Goal: Information Seeking & Learning: Learn about a topic

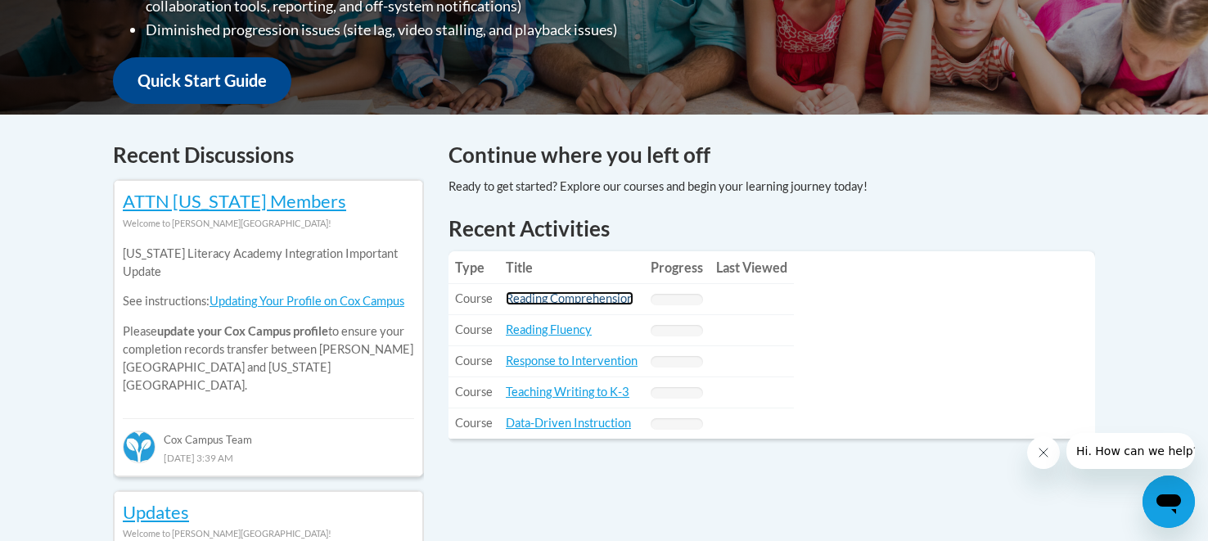
click at [548, 301] on link "Reading Comprehension" at bounding box center [570, 298] width 128 height 14
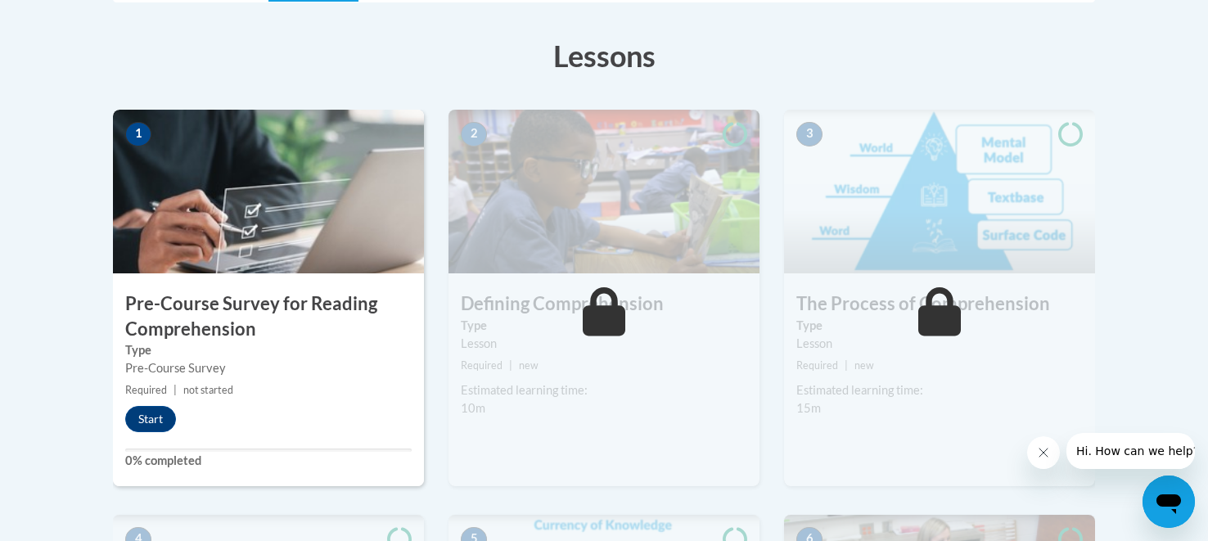
scroll to position [442, 0]
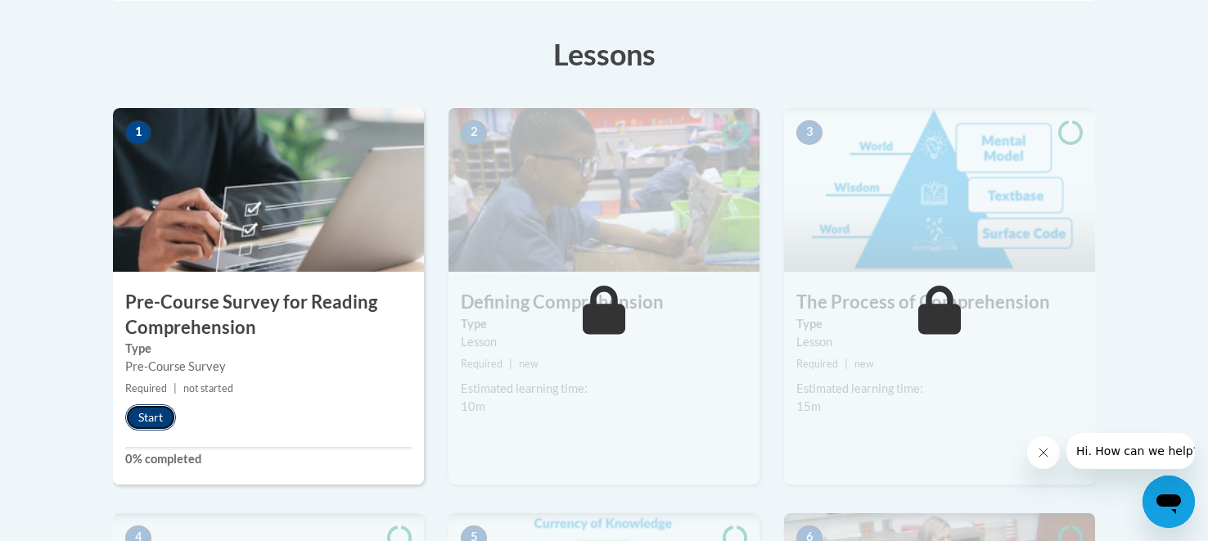
click at [159, 413] on button "Start" at bounding box center [150, 417] width 51 height 26
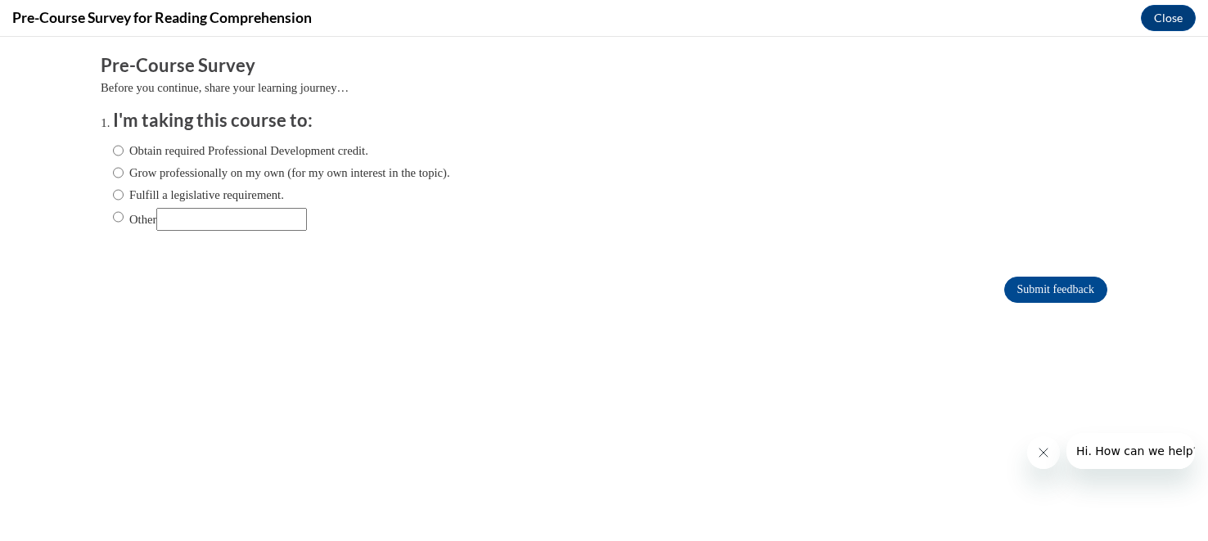
scroll to position [0, 0]
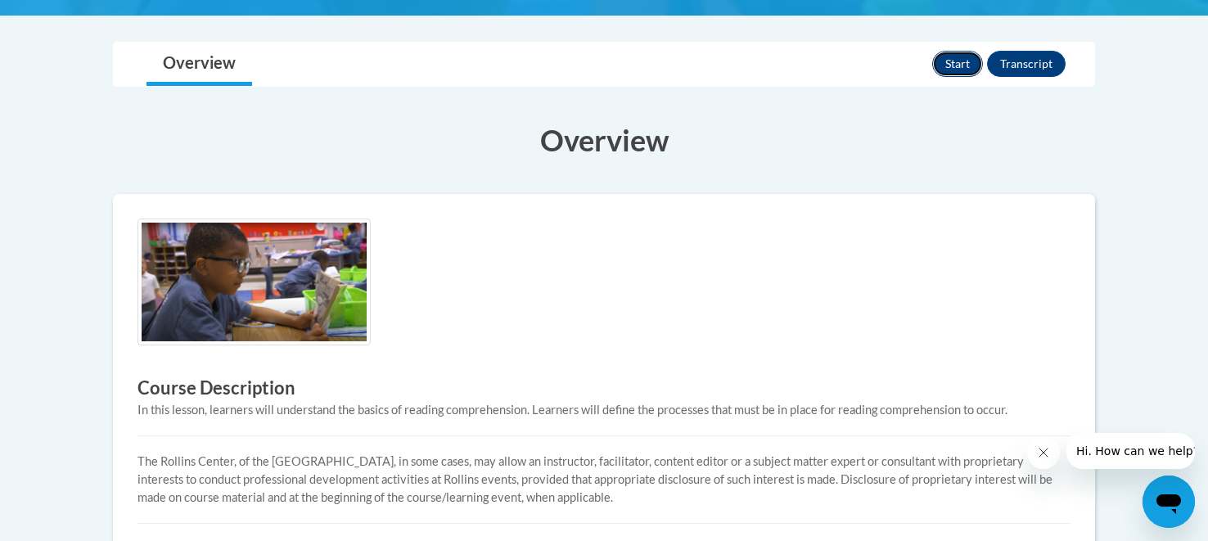
click at [960, 67] on button "Start" at bounding box center [957, 64] width 51 height 26
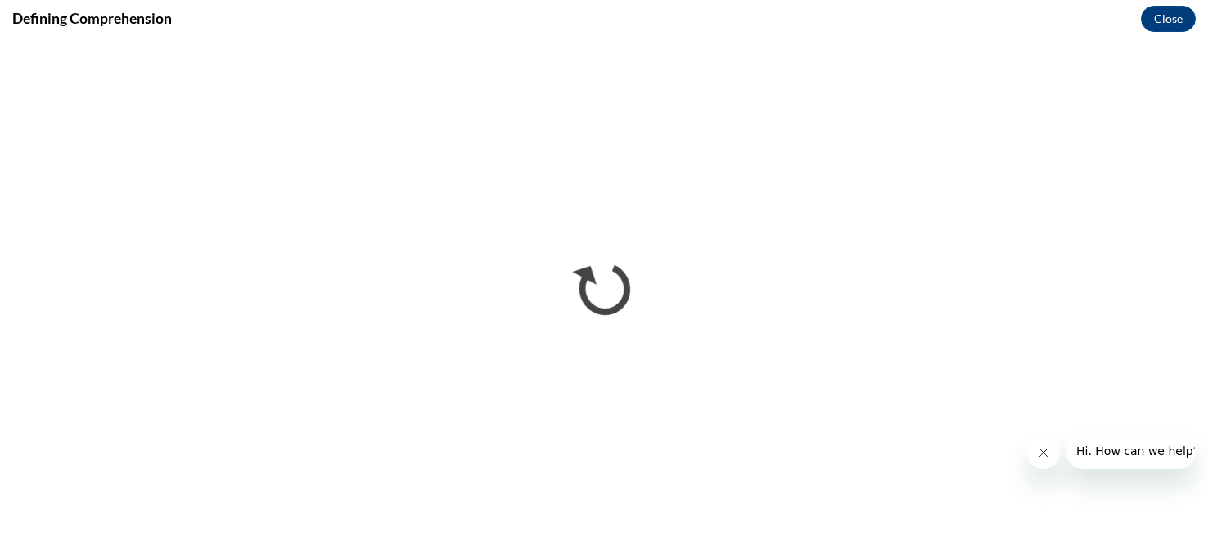
click at [1050, 452] on button "Close message from company" at bounding box center [1043, 452] width 33 height 33
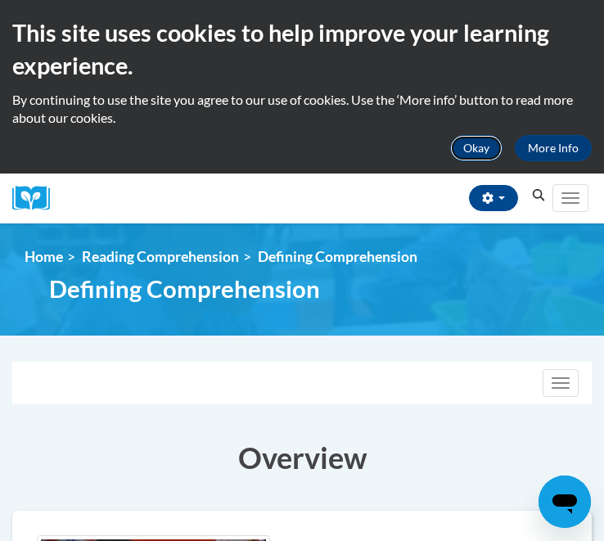
click at [483, 142] on button "Okay" at bounding box center [476, 148] width 52 height 26
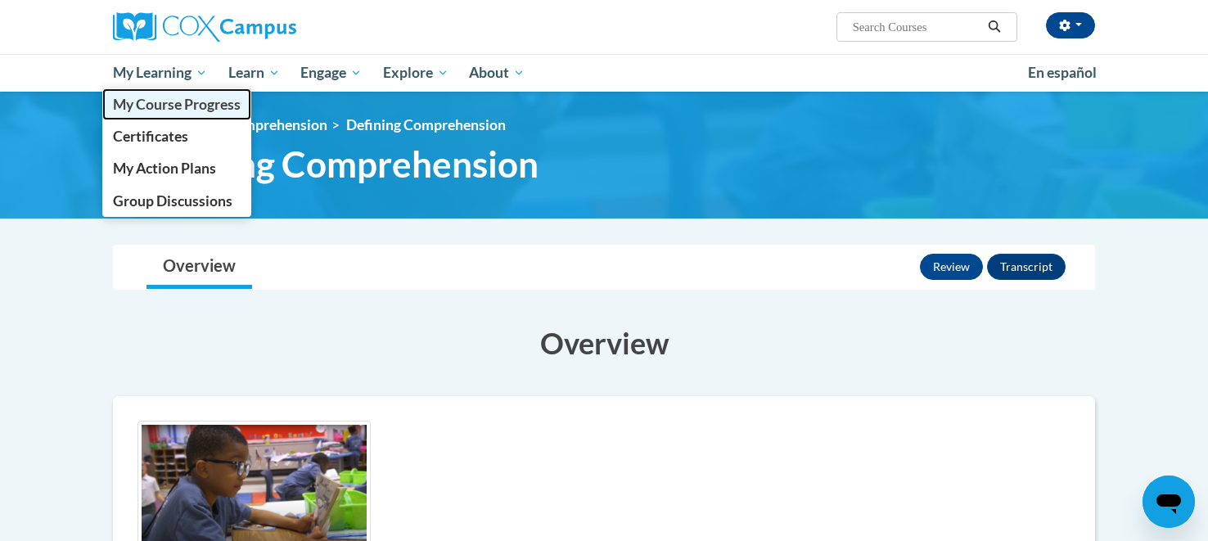
click at [190, 100] on span "My Course Progress" at bounding box center [177, 104] width 128 height 17
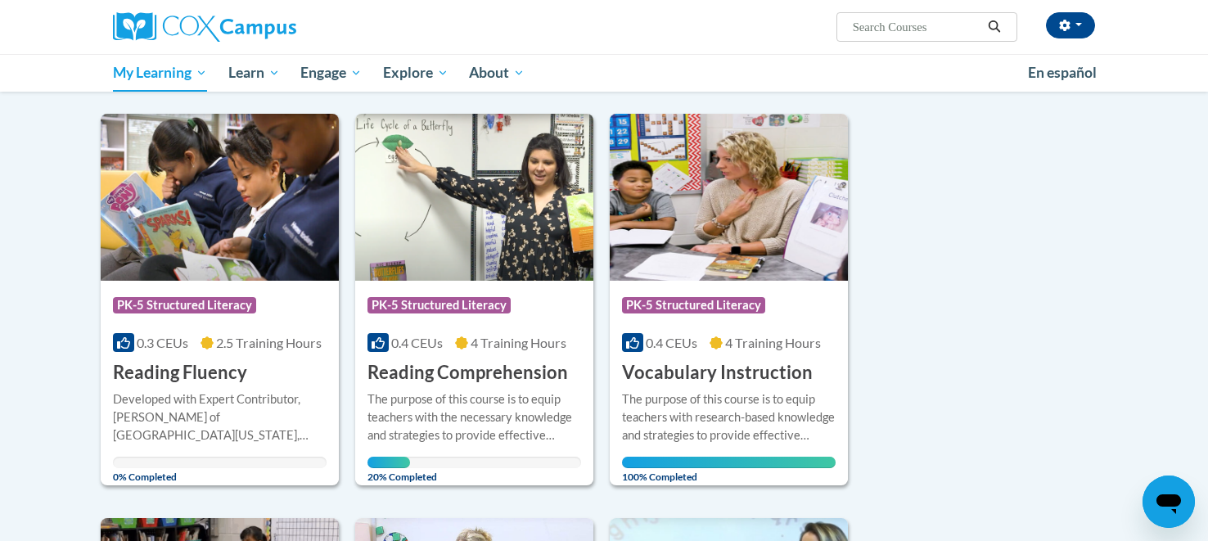
scroll to position [609, 0]
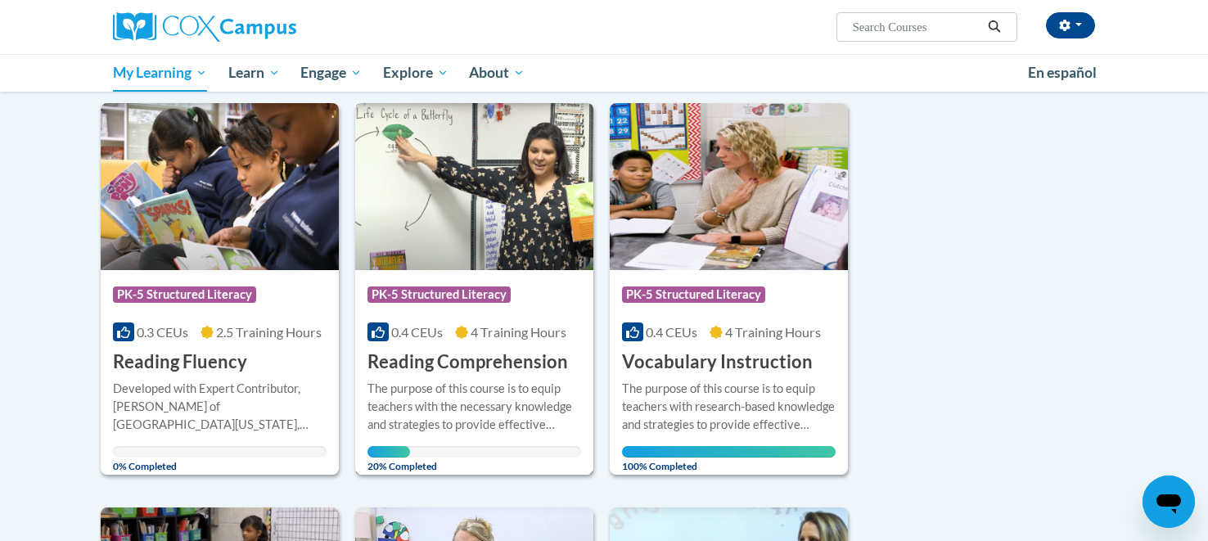
click at [439, 365] on h3 "Reading Comprehension" at bounding box center [468, 362] width 201 height 25
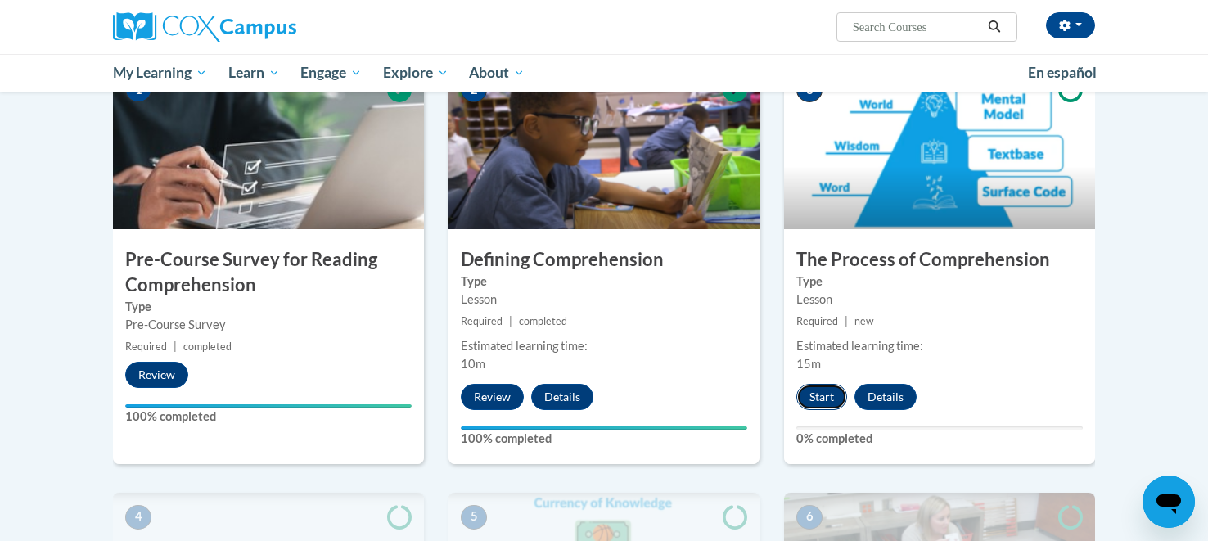
click at [820, 402] on button "Start" at bounding box center [822, 397] width 51 height 26
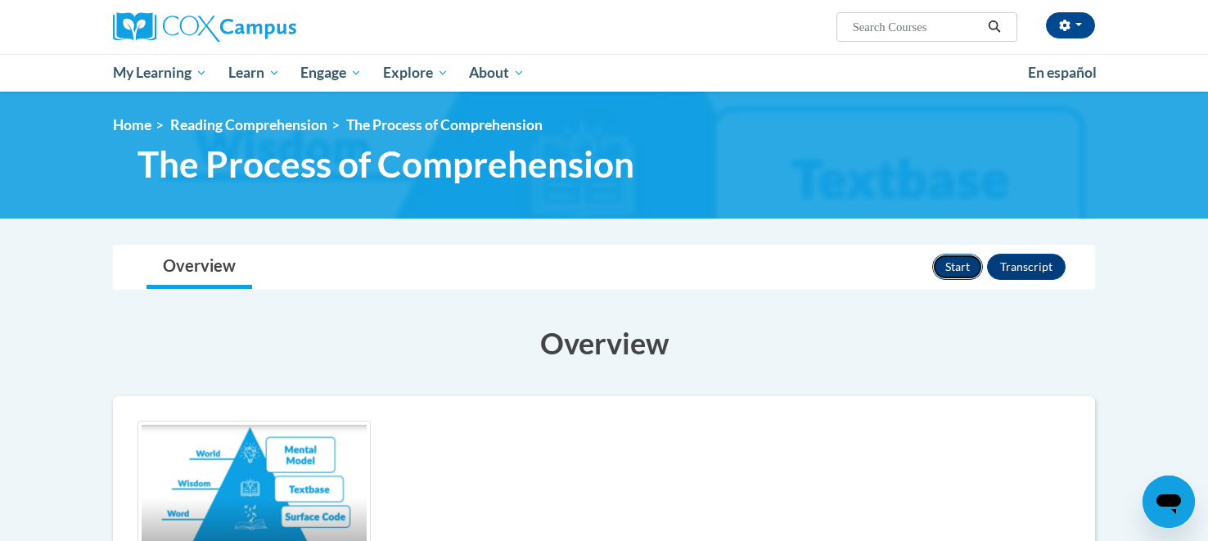
click at [952, 274] on button "Start" at bounding box center [957, 267] width 51 height 26
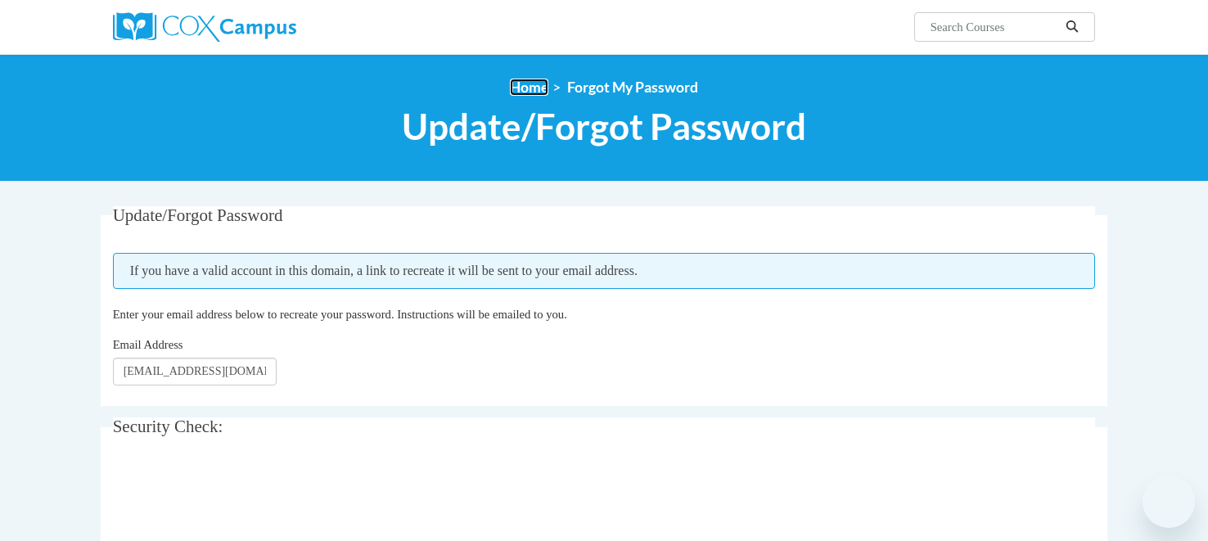
click at [529, 91] on link "Home" at bounding box center [529, 87] width 38 height 17
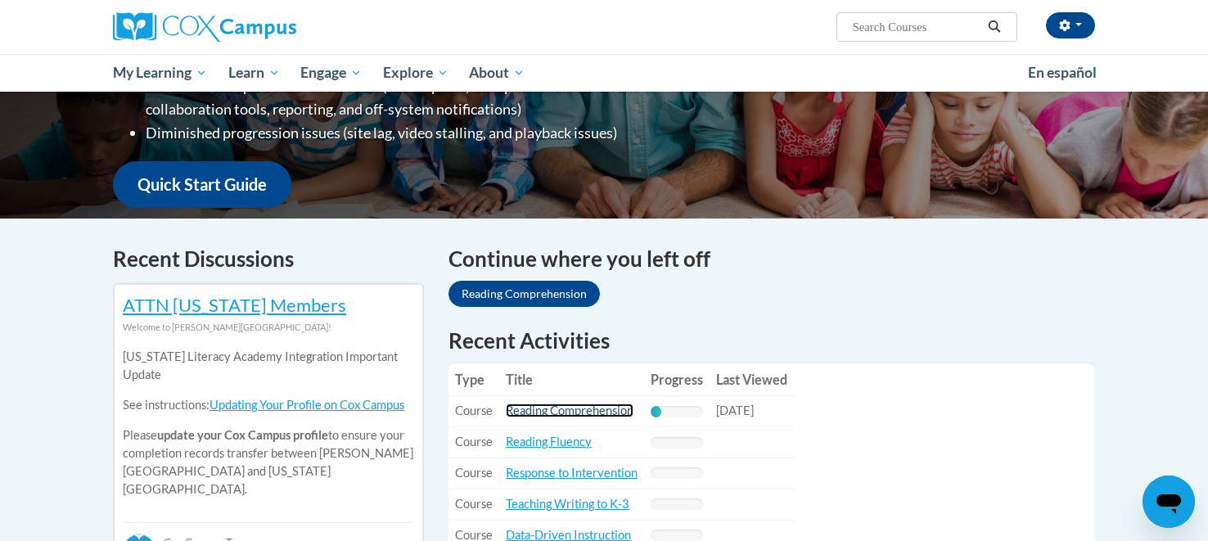
click at [555, 410] on link "Reading Comprehension" at bounding box center [570, 411] width 128 height 14
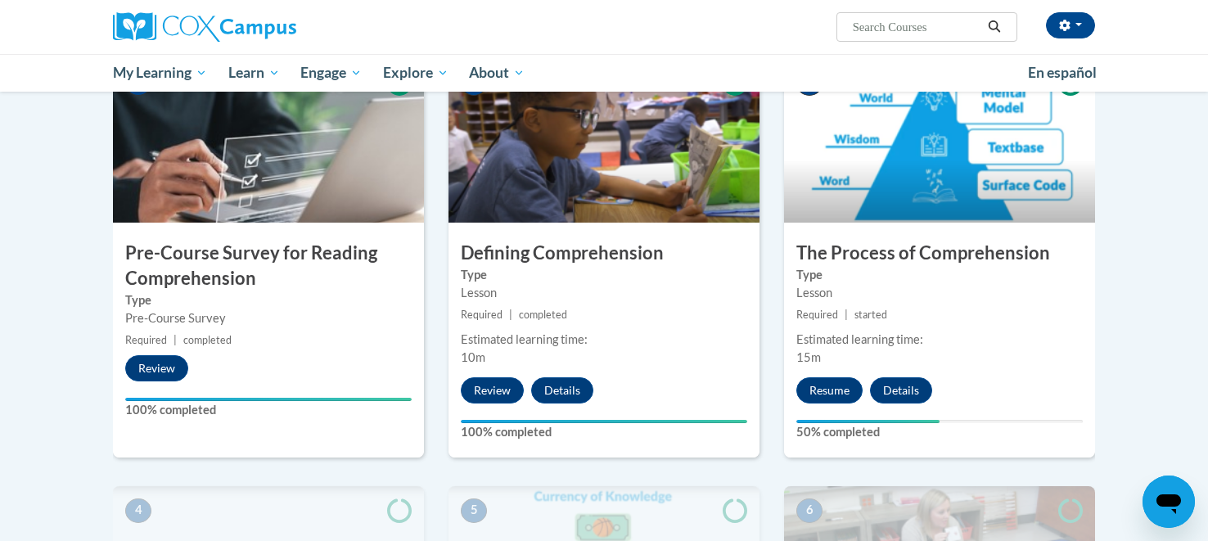
scroll to position [370, 0]
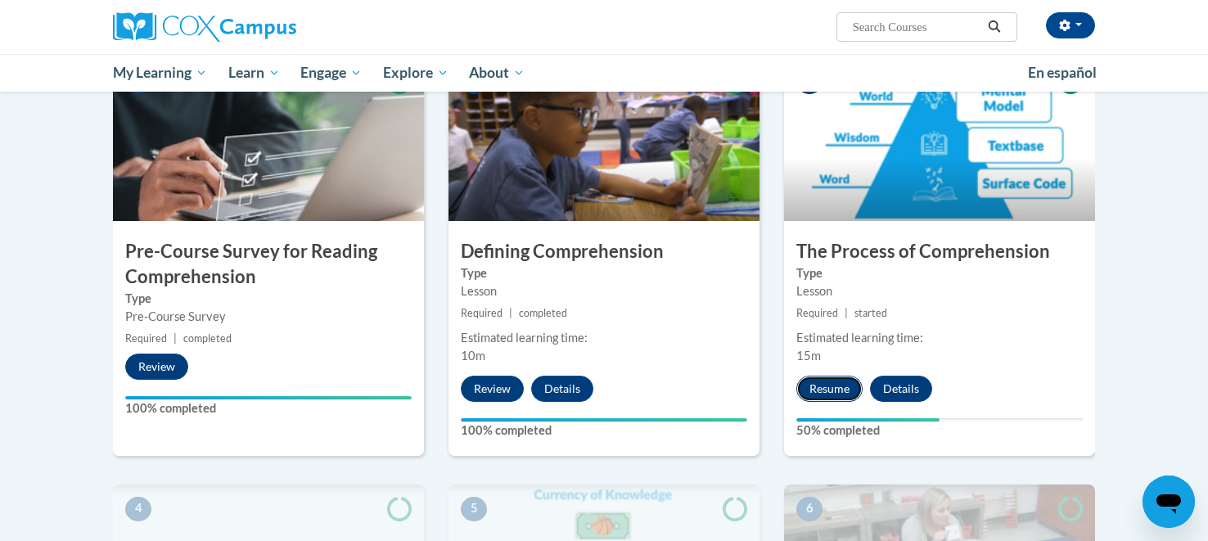
click at [815, 384] on button "Resume" at bounding box center [830, 389] width 66 height 26
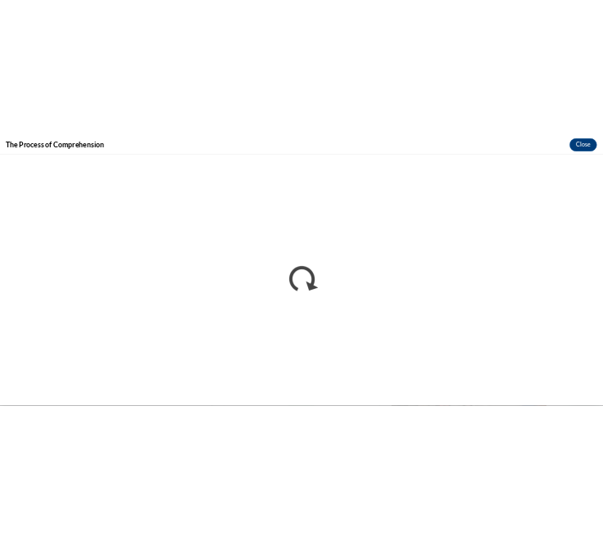
scroll to position [0, 0]
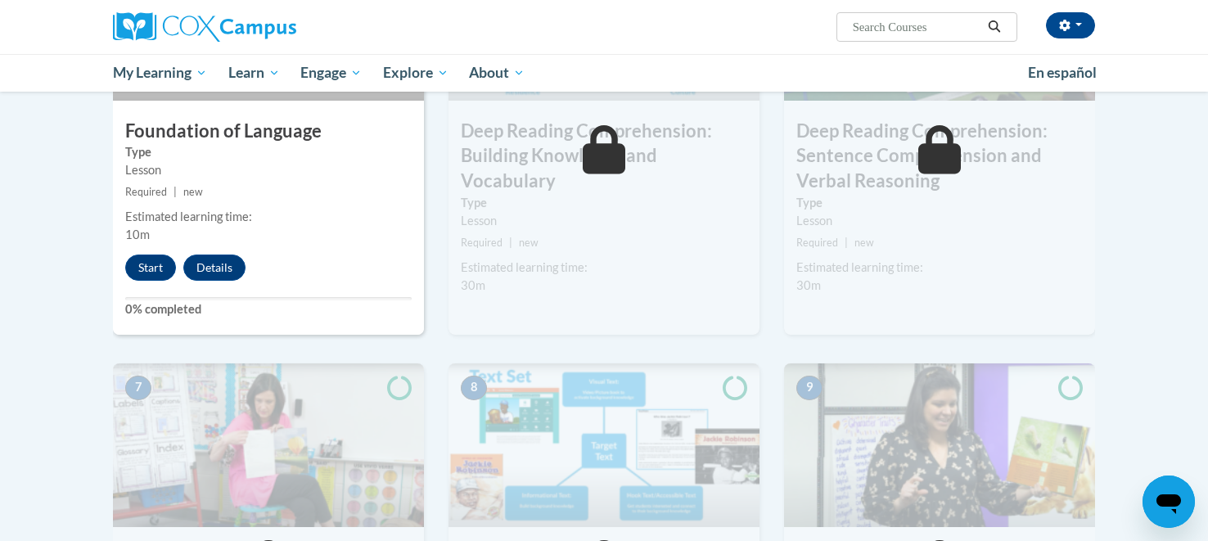
scroll to position [914, 0]
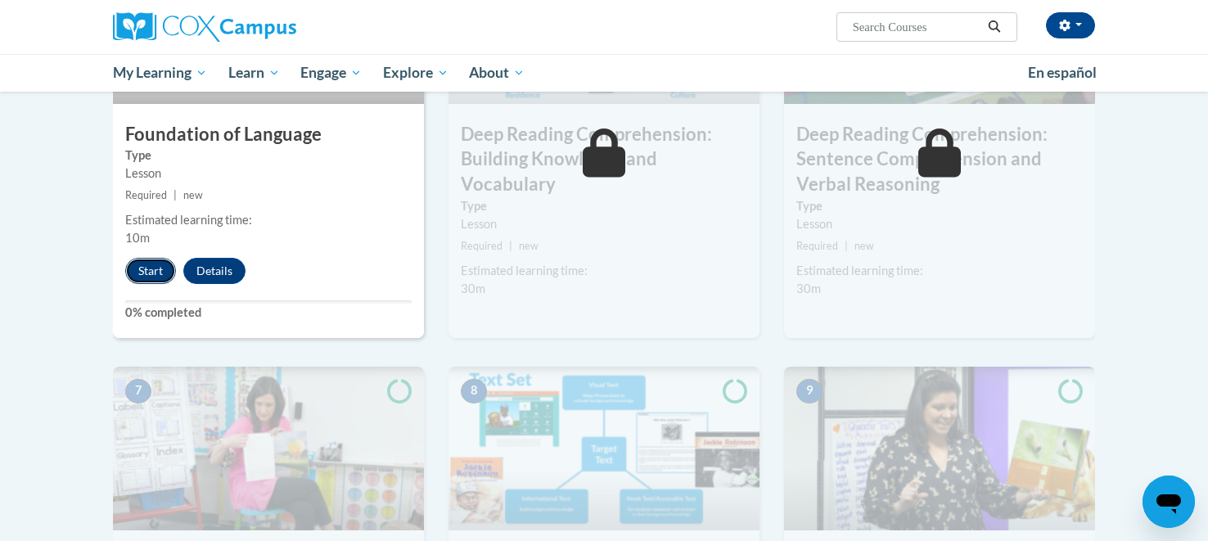
click at [151, 268] on button "Start" at bounding box center [150, 271] width 51 height 26
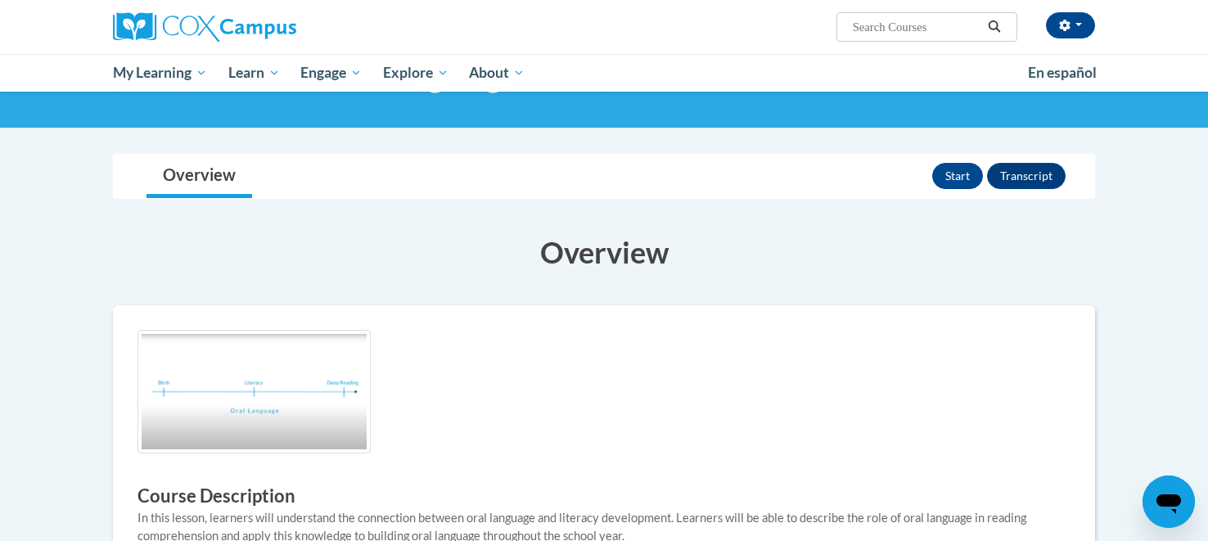
scroll to position [137, 0]
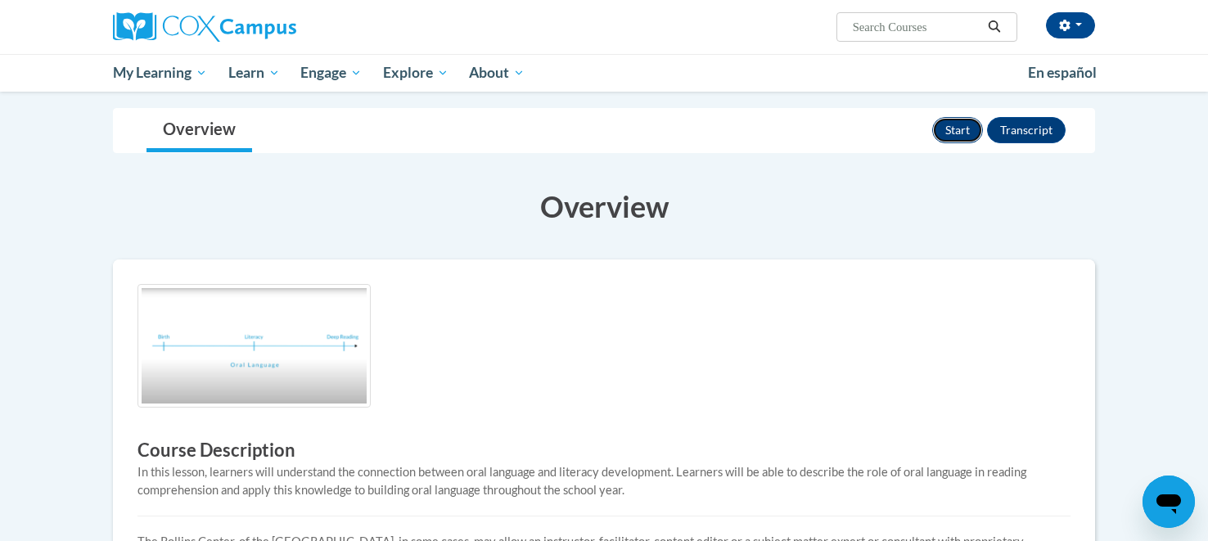
click at [964, 128] on button "Start" at bounding box center [957, 130] width 51 height 26
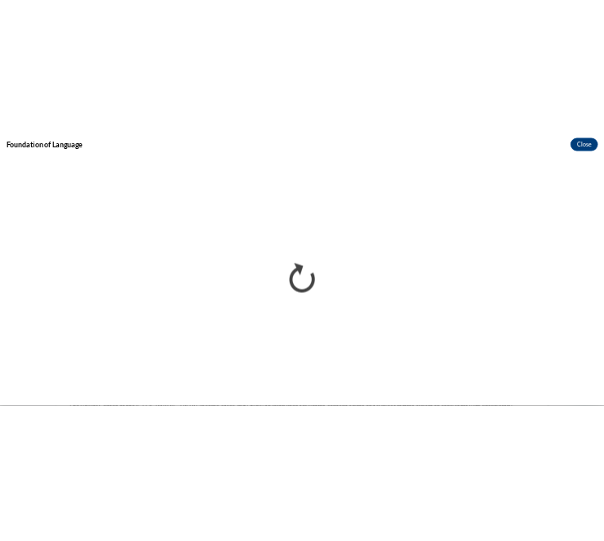
scroll to position [0, 0]
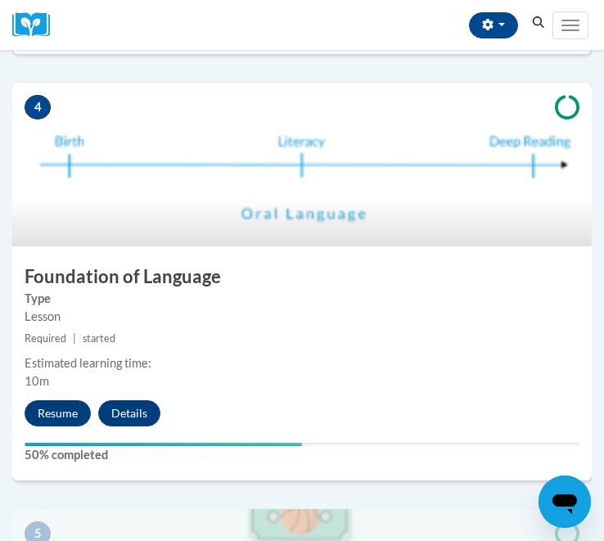
scroll to position [1575, 0]
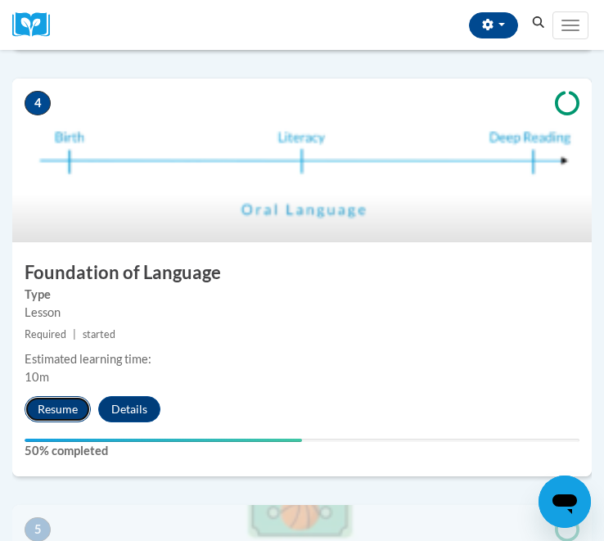
click at [65, 408] on button "Resume" at bounding box center [58, 409] width 66 height 26
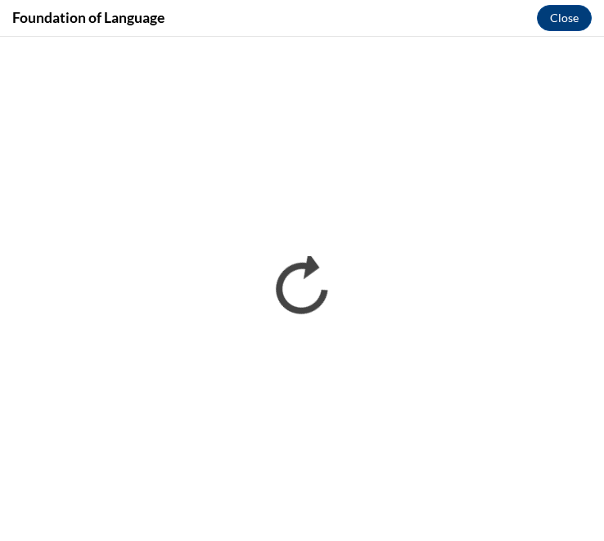
scroll to position [0, 0]
